Goal: Task Accomplishment & Management: Manage account settings

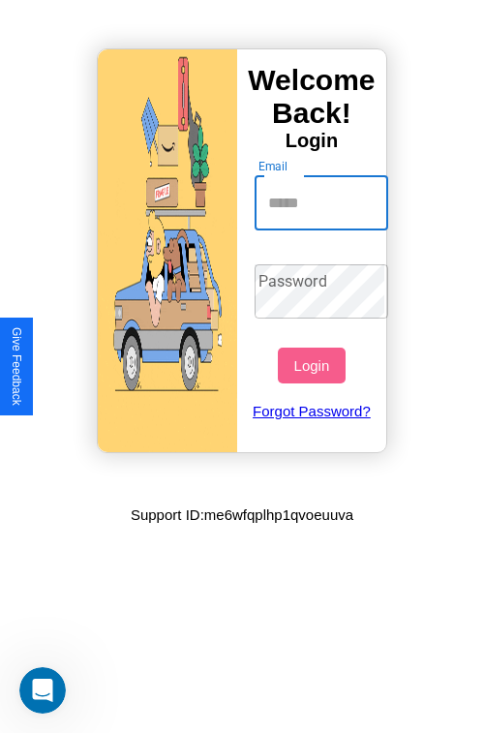
click at [323, 202] on input "Email" at bounding box center [322, 203] width 135 height 54
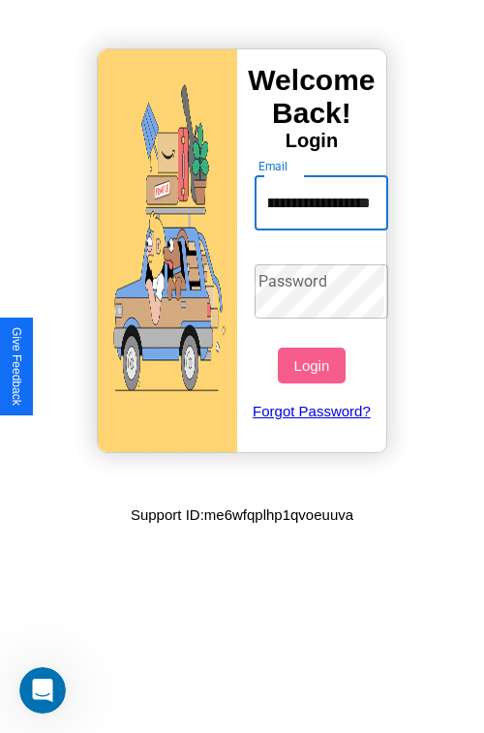
scroll to position [0, 78]
type input "**********"
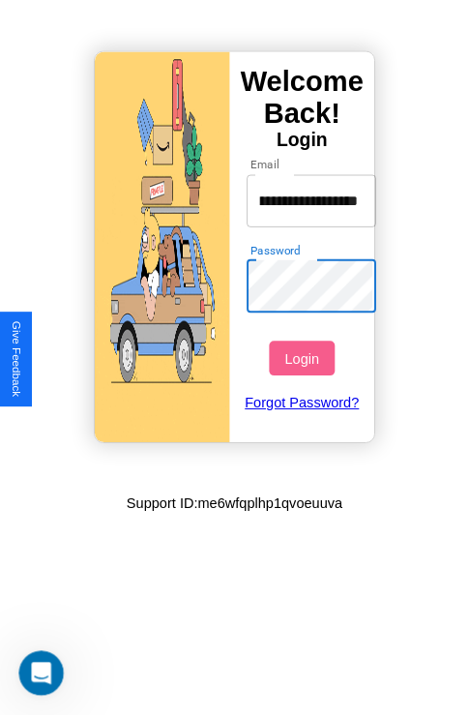
scroll to position [0, 0]
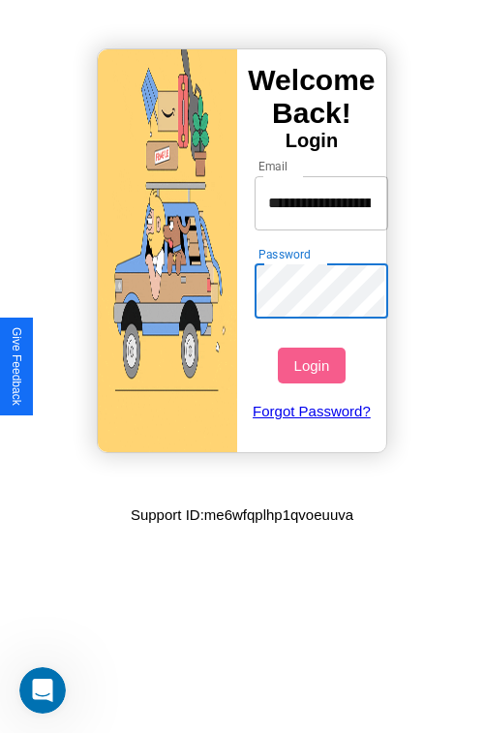
click at [314, 365] on button "Login" at bounding box center [311, 366] width 67 height 36
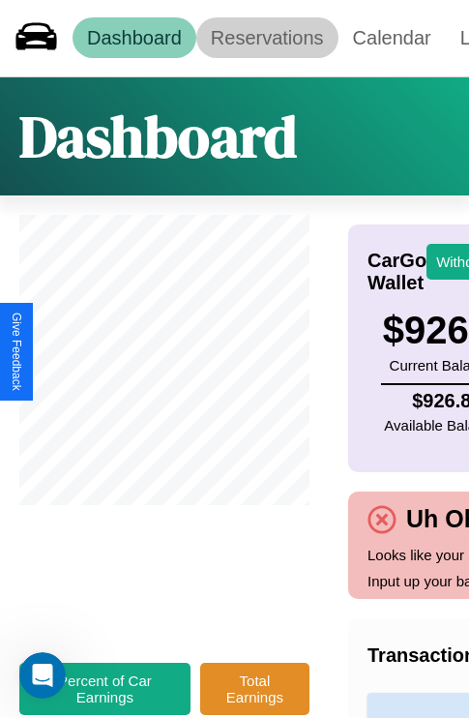
click at [267, 38] on link "Reservations" at bounding box center [267, 37] width 142 height 41
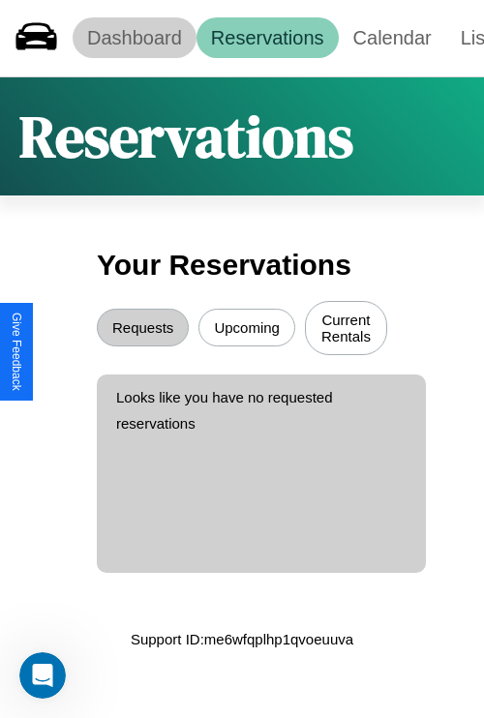
click at [134, 38] on link "Dashboard" at bounding box center [135, 37] width 124 height 41
